Goal: Information Seeking & Learning: Understand process/instructions

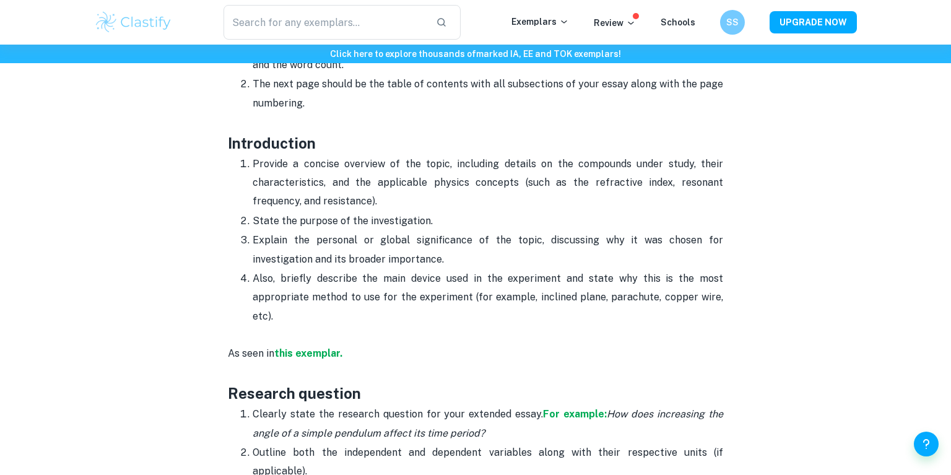
scroll to position [703, 0]
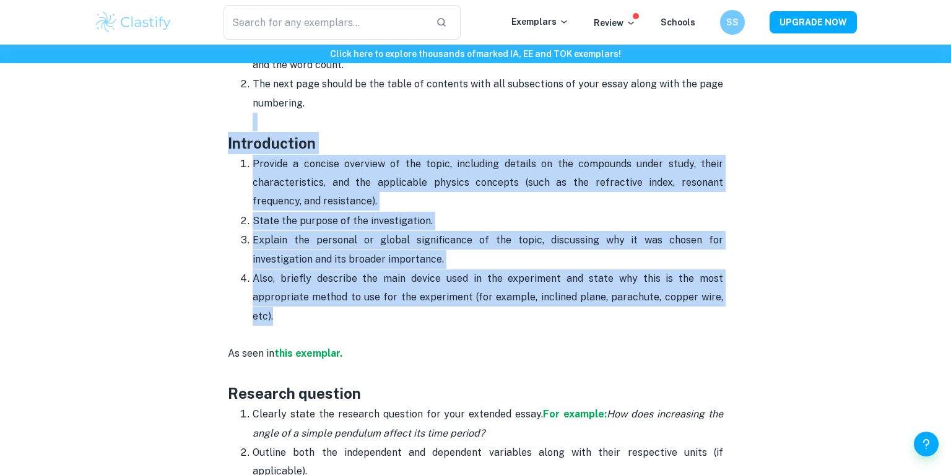
drag, startPoint x: 205, startPoint y: 124, endPoint x: 646, endPoint y: 310, distance: 478.2
click at [646, 310] on p "Also, briefly describe the main device used in the experiment and state why thi…" at bounding box center [488, 297] width 470 height 56
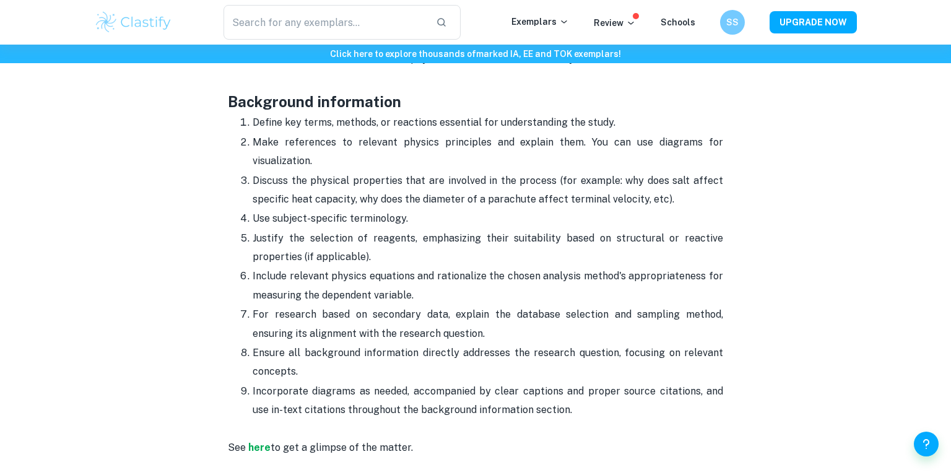
scroll to position [1191, 0]
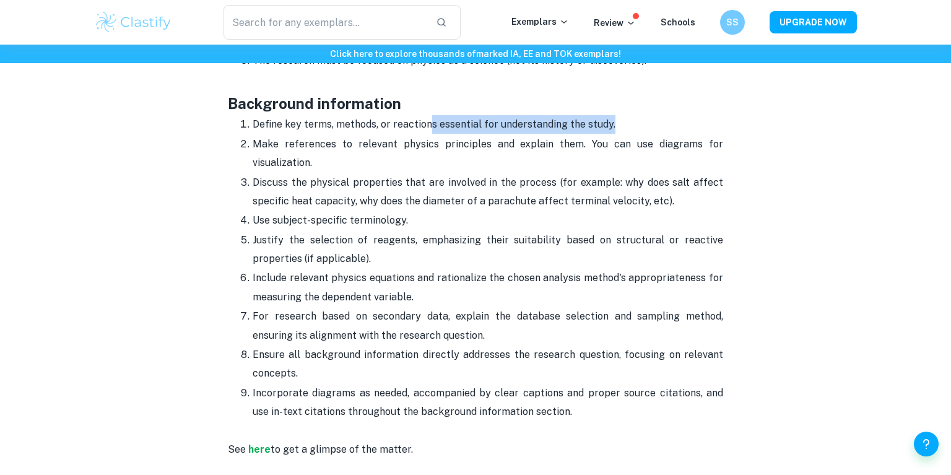
drag, startPoint x: 430, startPoint y: 108, endPoint x: 620, endPoint y: 106, distance: 189.4
click at [620, 115] on p "Define key terms, methods, or reactions essential for understanding the study." at bounding box center [488, 124] width 470 height 19
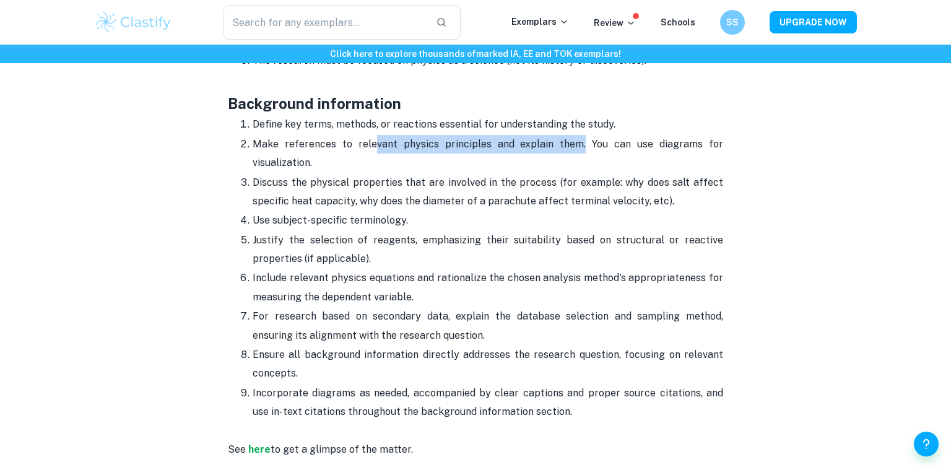
drag, startPoint x: 376, startPoint y: 118, endPoint x: 583, endPoint y: 116, distance: 207.4
click at [583, 135] on p "Make references to relevant physics principles and explain them. You can use di…" at bounding box center [488, 154] width 470 height 38
click at [489, 147] on p "Make references to relevant physics principles and explain them. You can use di…" at bounding box center [488, 154] width 470 height 38
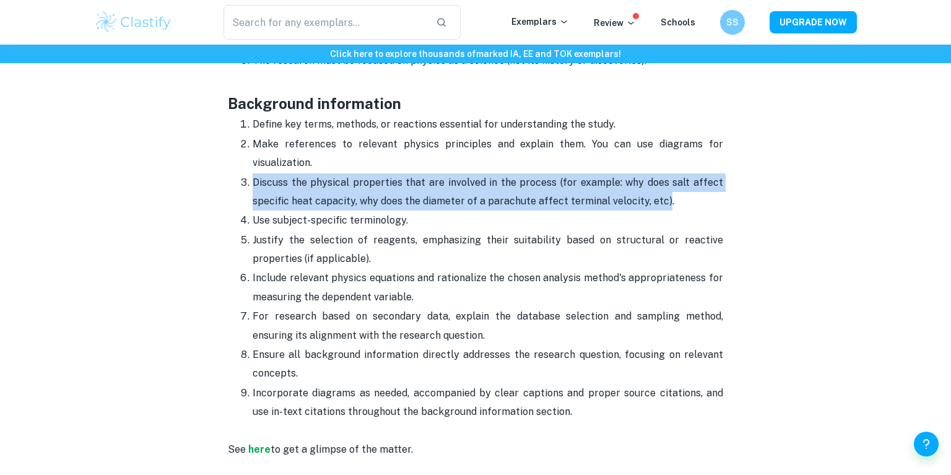
drag, startPoint x: 240, startPoint y: 154, endPoint x: 660, endPoint y: 180, distance: 421.1
click at [660, 180] on ol "Define key terms, methods, or reactions essential for understanding the study. …" at bounding box center [475, 268] width 495 height 306
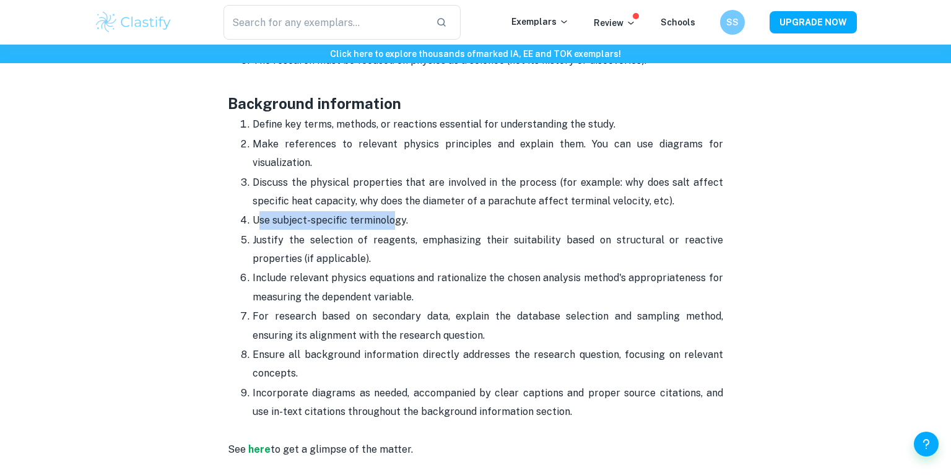
drag, startPoint x: 259, startPoint y: 198, endPoint x: 394, endPoint y: 197, distance: 135.6
click at [394, 211] on p "Use subject-specific terminology." at bounding box center [488, 220] width 470 height 19
drag, startPoint x: 262, startPoint y: 220, endPoint x: 413, endPoint y: 235, distance: 151.8
click at [413, 235] on p "Justify the selection of reagents, emphasizing their suitability based on struc…" at bounding box center [488, 250] width 470 height 38
